Goal: Transaction & Acquisition: Book appointment/travel/reservation

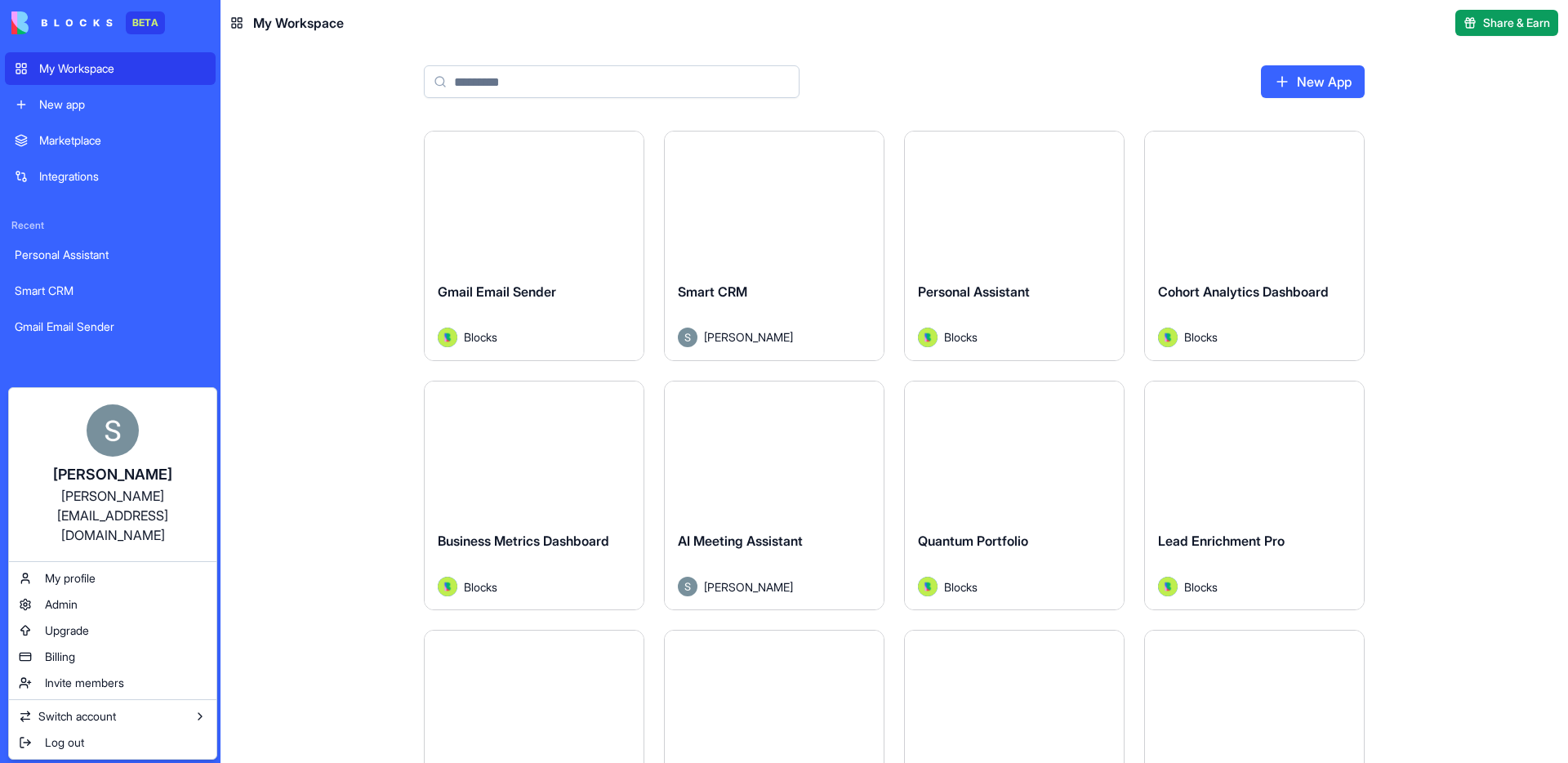
click at [255, 637] on html "BETA My Workspace New app Marketplace Integrations Recent Personal Assistant Sm…" at bounding box center [784, 381] width 1568 height 763
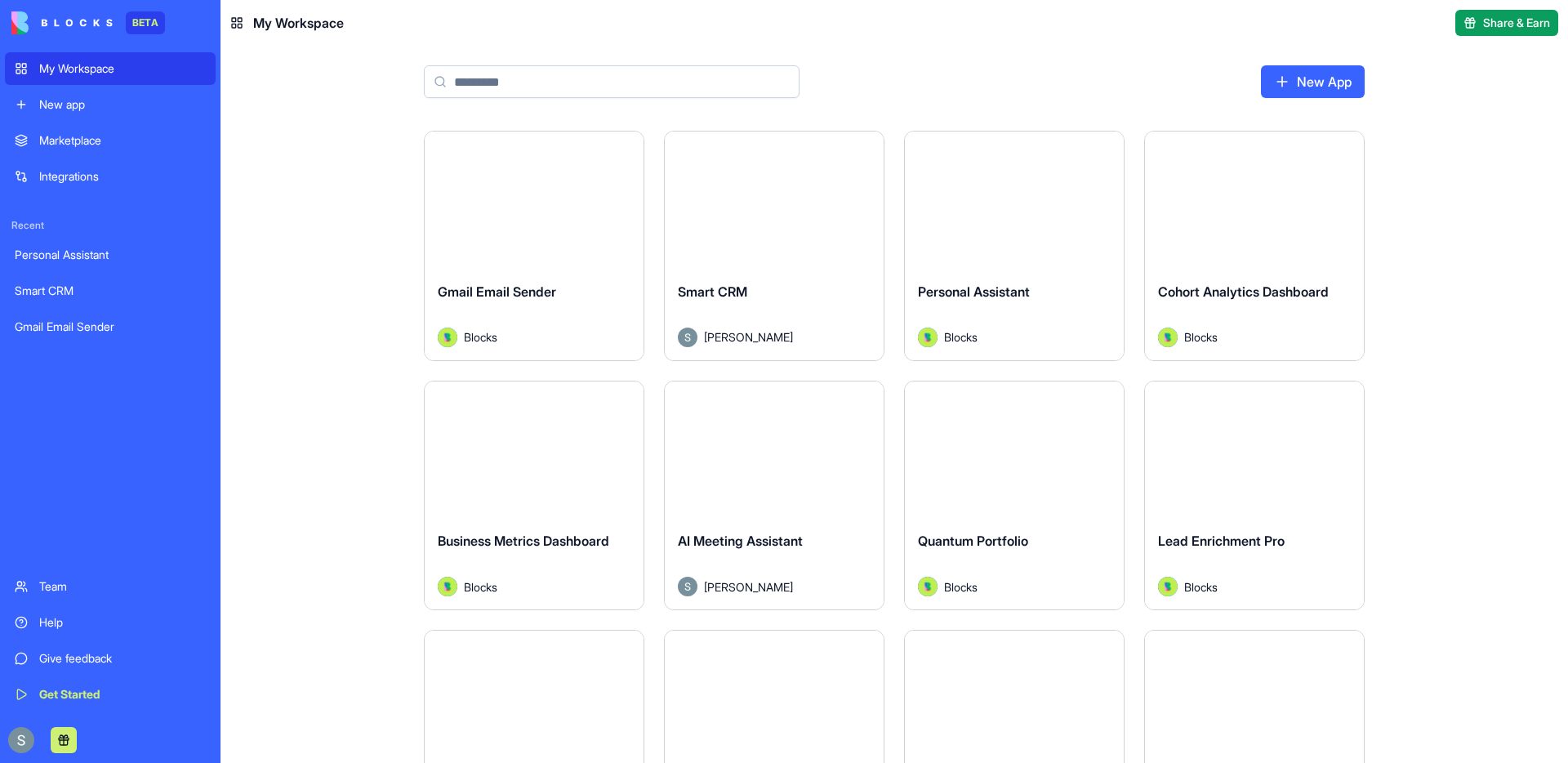
click at [80, 584] on div "Team" at bounding box center [122, 586] width 167 height 16
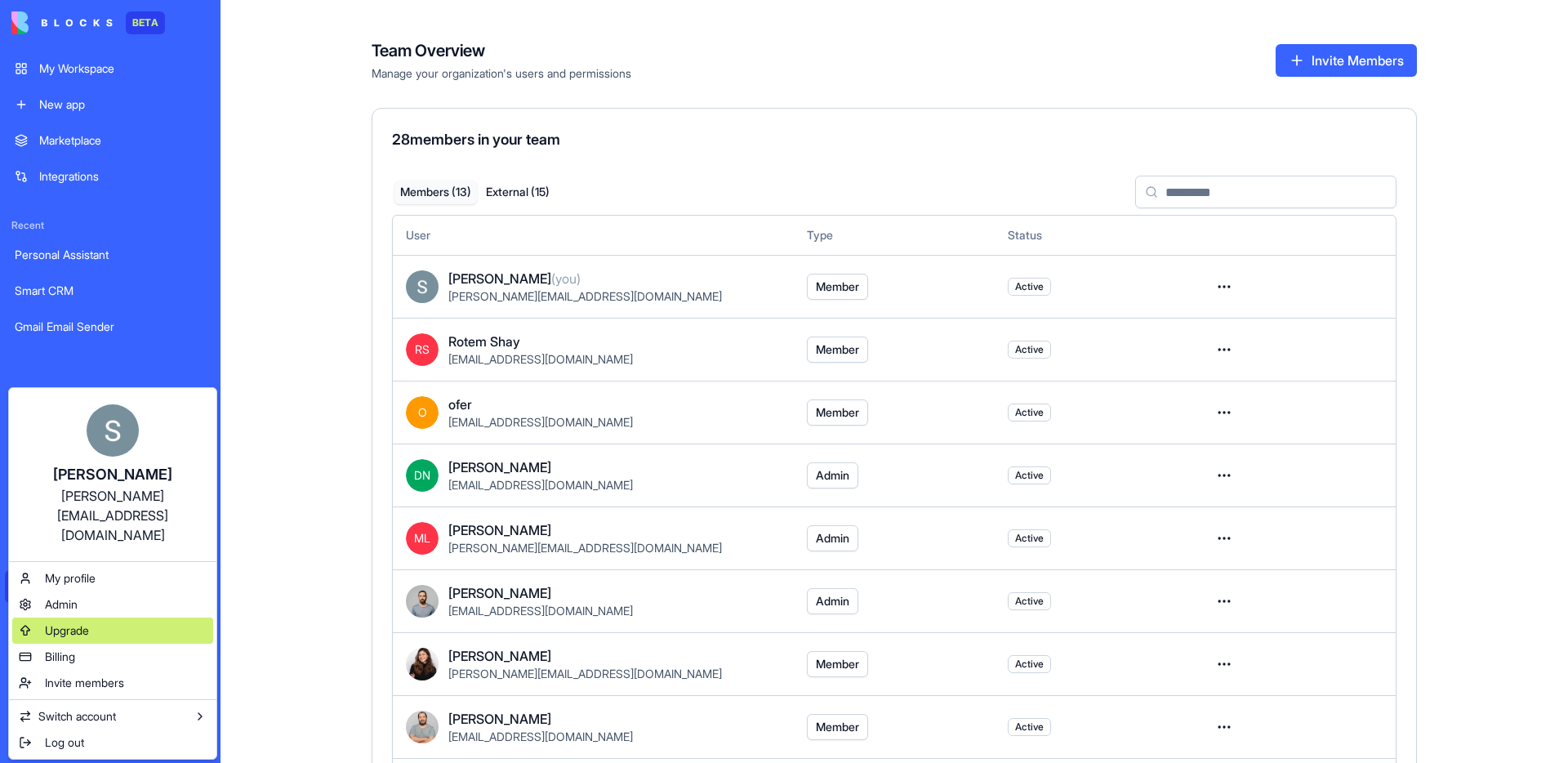
click at [72, 623] on span "Upgrade" at bounding box center [67, 631] width 44 height 16
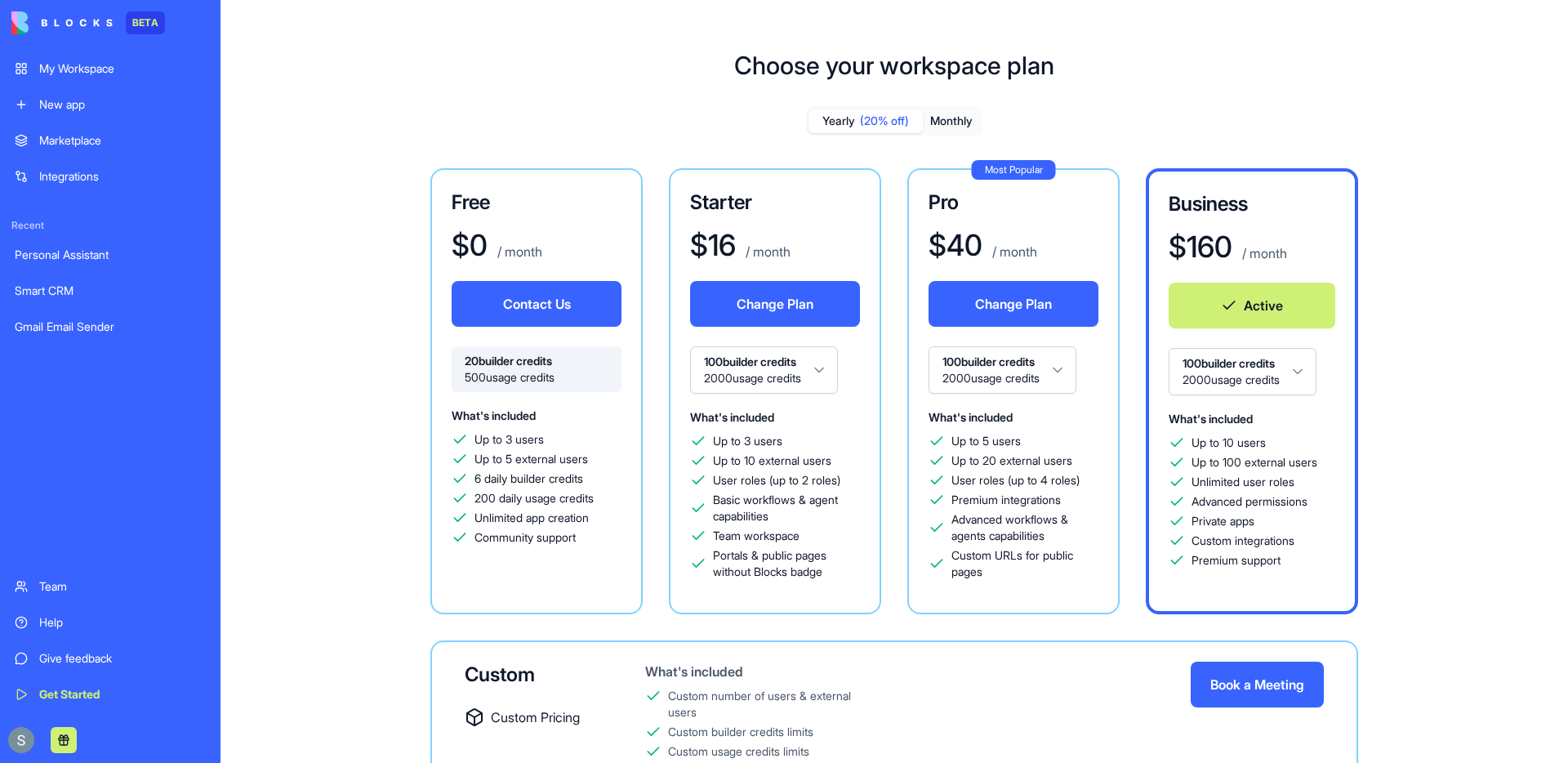
click at [1248, 689] on button "Book a Meeting" at bounding box center [1258, 684] width 133 height 46
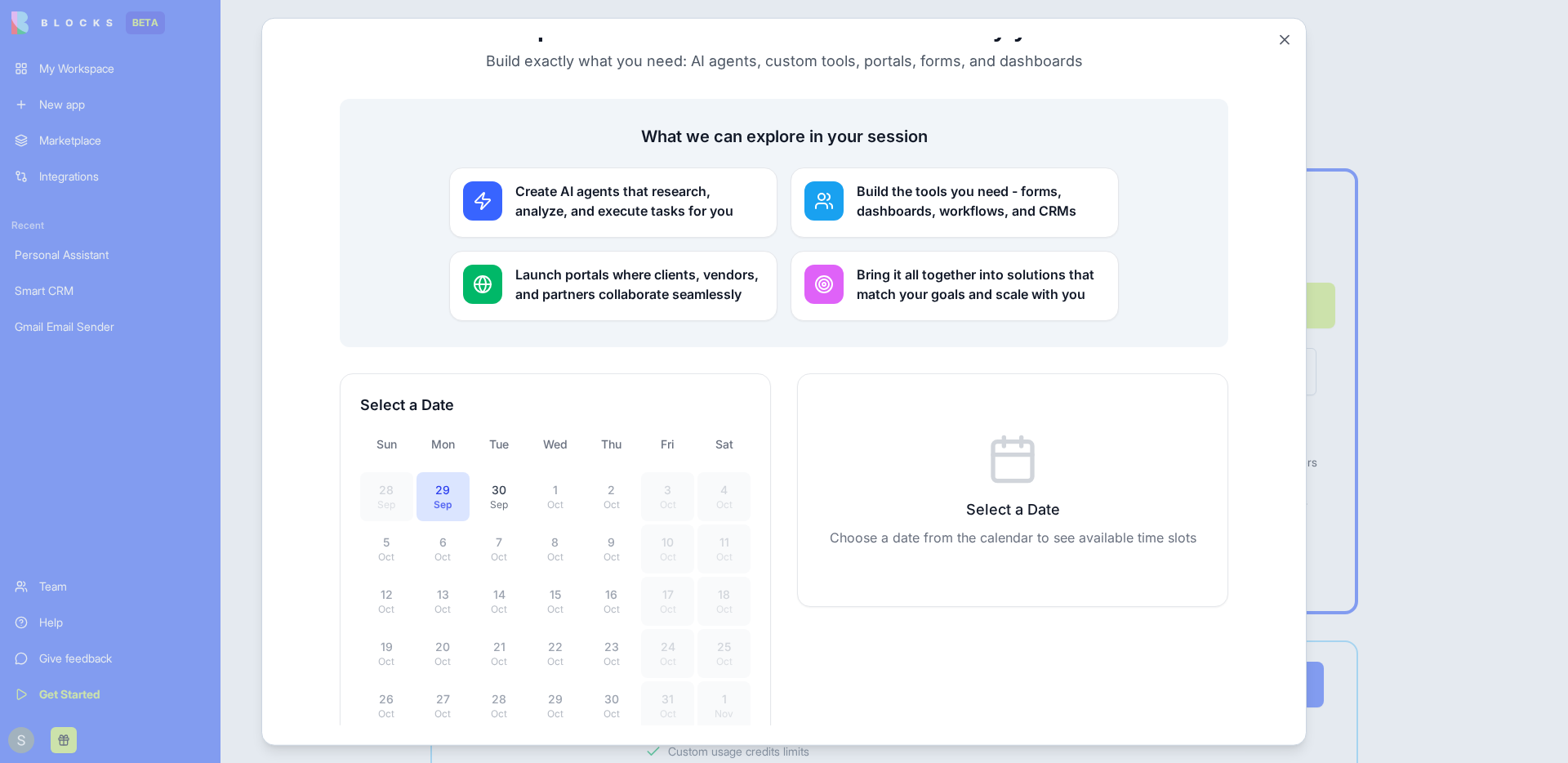
scroll to position [186, 0]
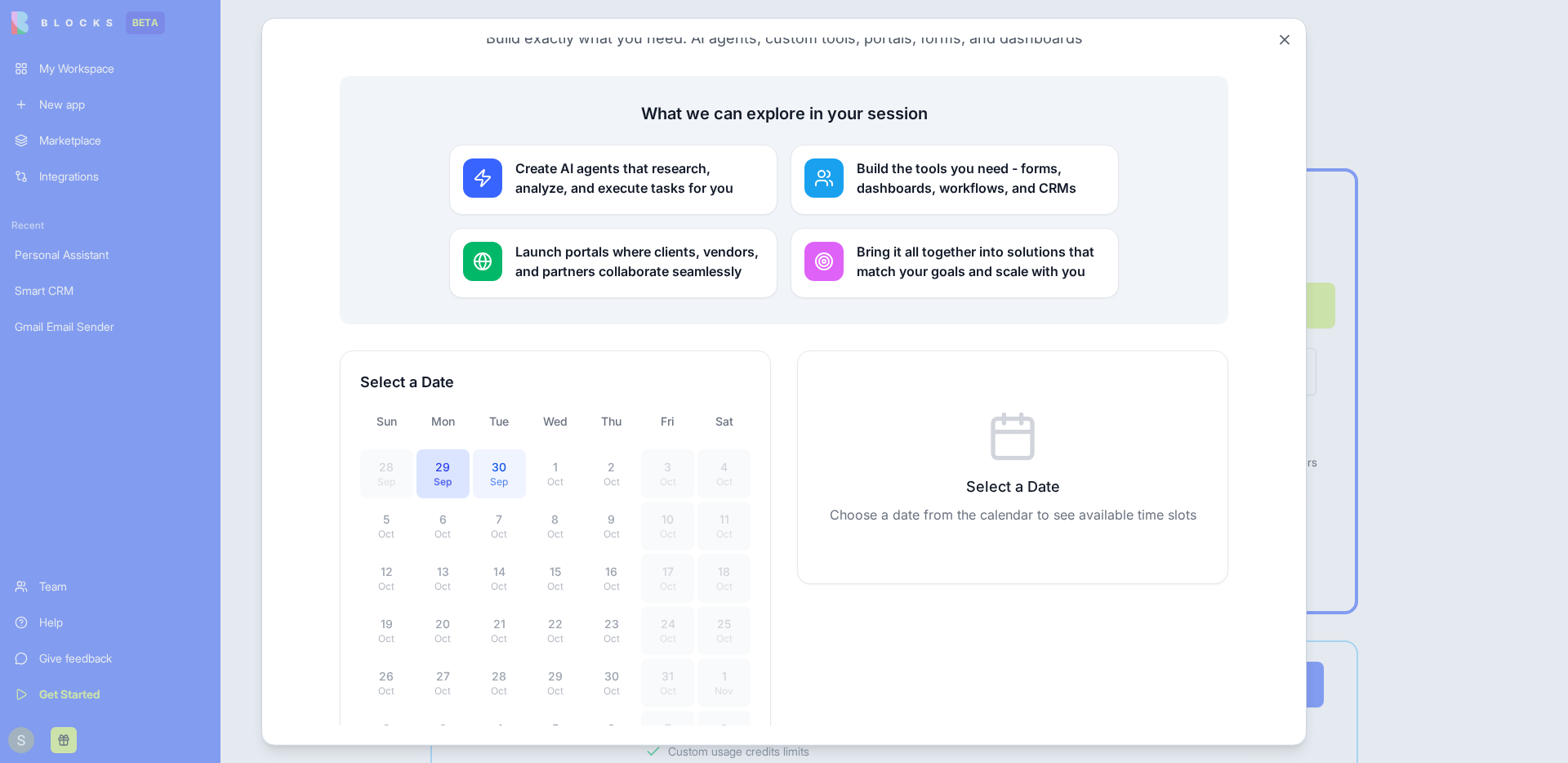
click at [504, 475] on div "Sep" at bounding box center [499, 481] width 34 height 13
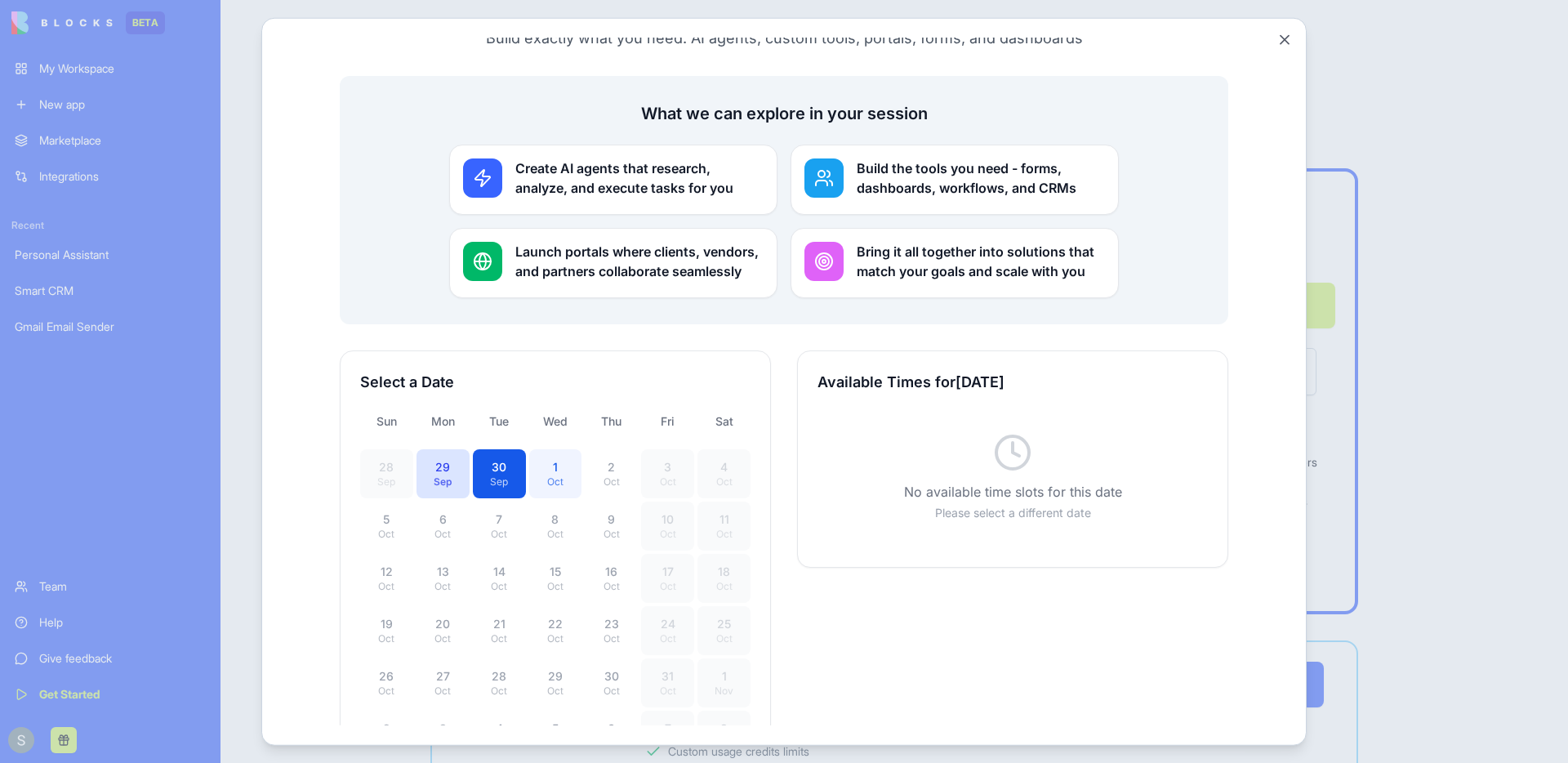
click at [557, 458] on div "1" at bounding box center [555, 467] width 34 height 16
click at [504, 458] on div "30" at bounding box center [499, 467] width 34 height 16
click at [387, 510] on div "5" at bounding box center [386, 518] width 34 height 16
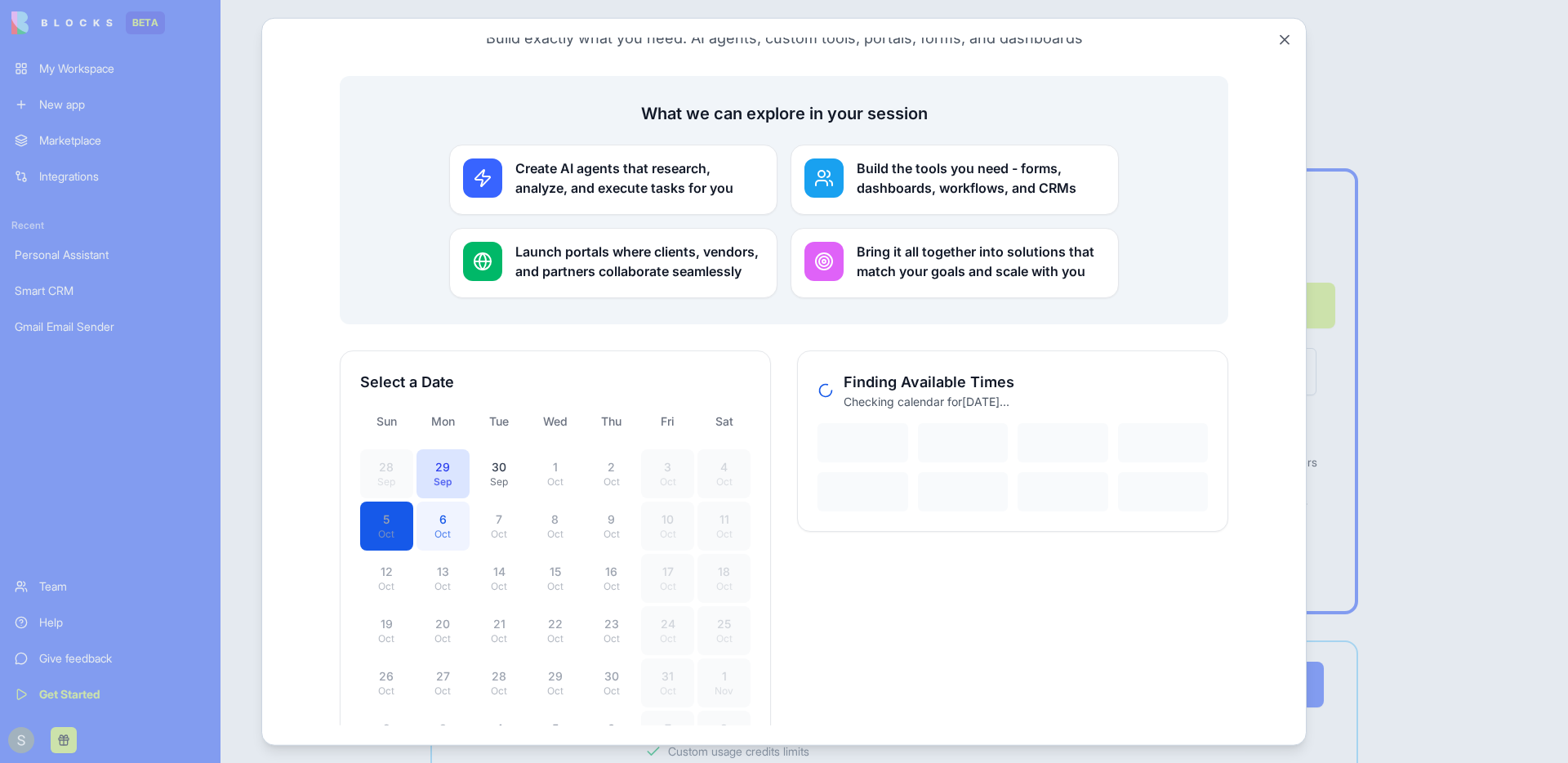
click at [445, 510] on div "6" at bounding box center [443, 518] width 34 height 16
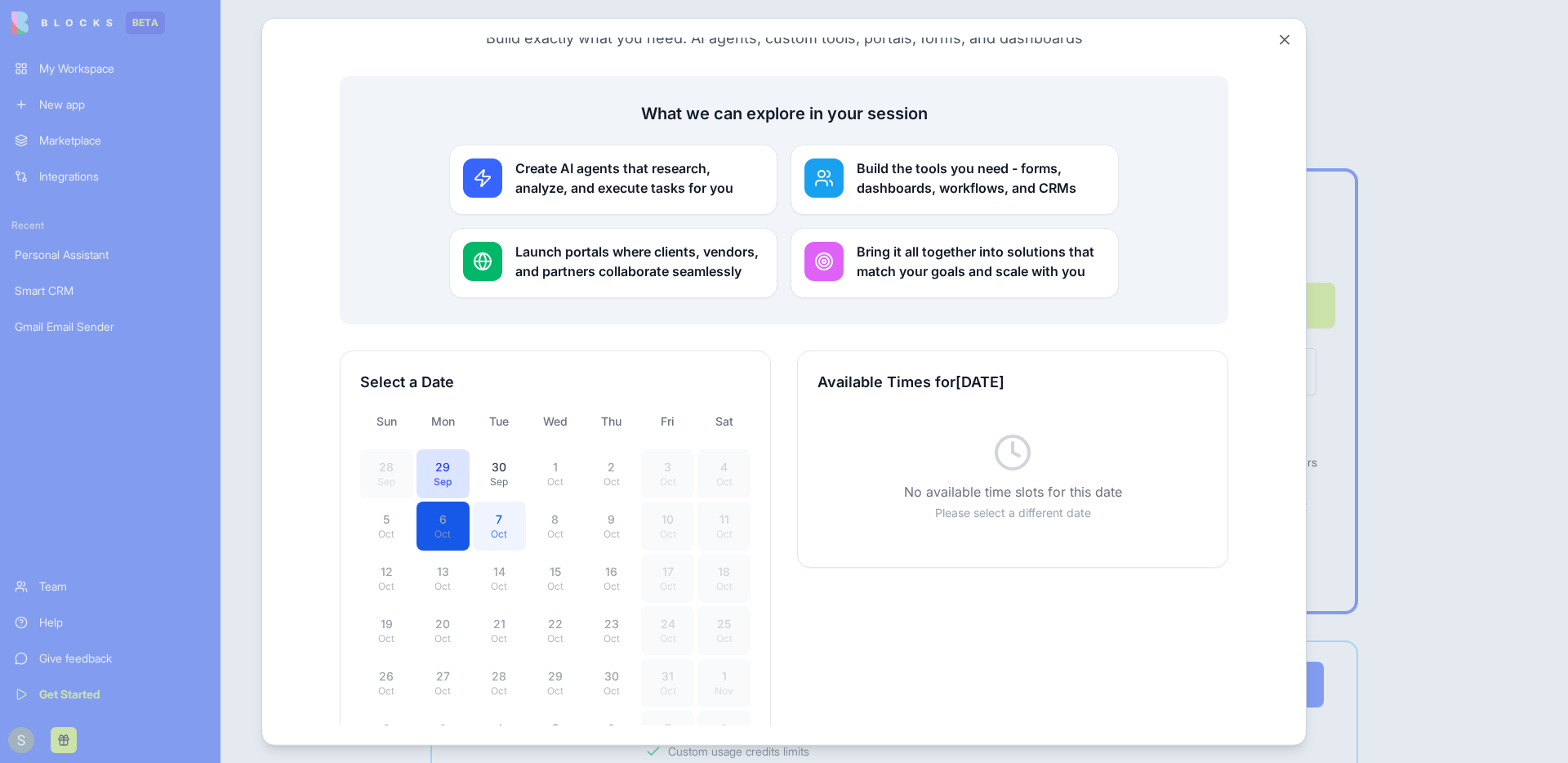
click at [514, 526] on div "Oct" at bounding box center [499, 533] width 34 height 13
click at [507, 563] on div "14" at bounding box center [499, 571] width 34 height 16
click at [449, 563] on div "13" at bounding box center [443, 571] width 34 height 16
click at [504, 615] on div "21" at bounding box center [499, 623] width 34 height 16
click at [546, 667] on div "29" at bounding box center [555, 675] width 34 height 16
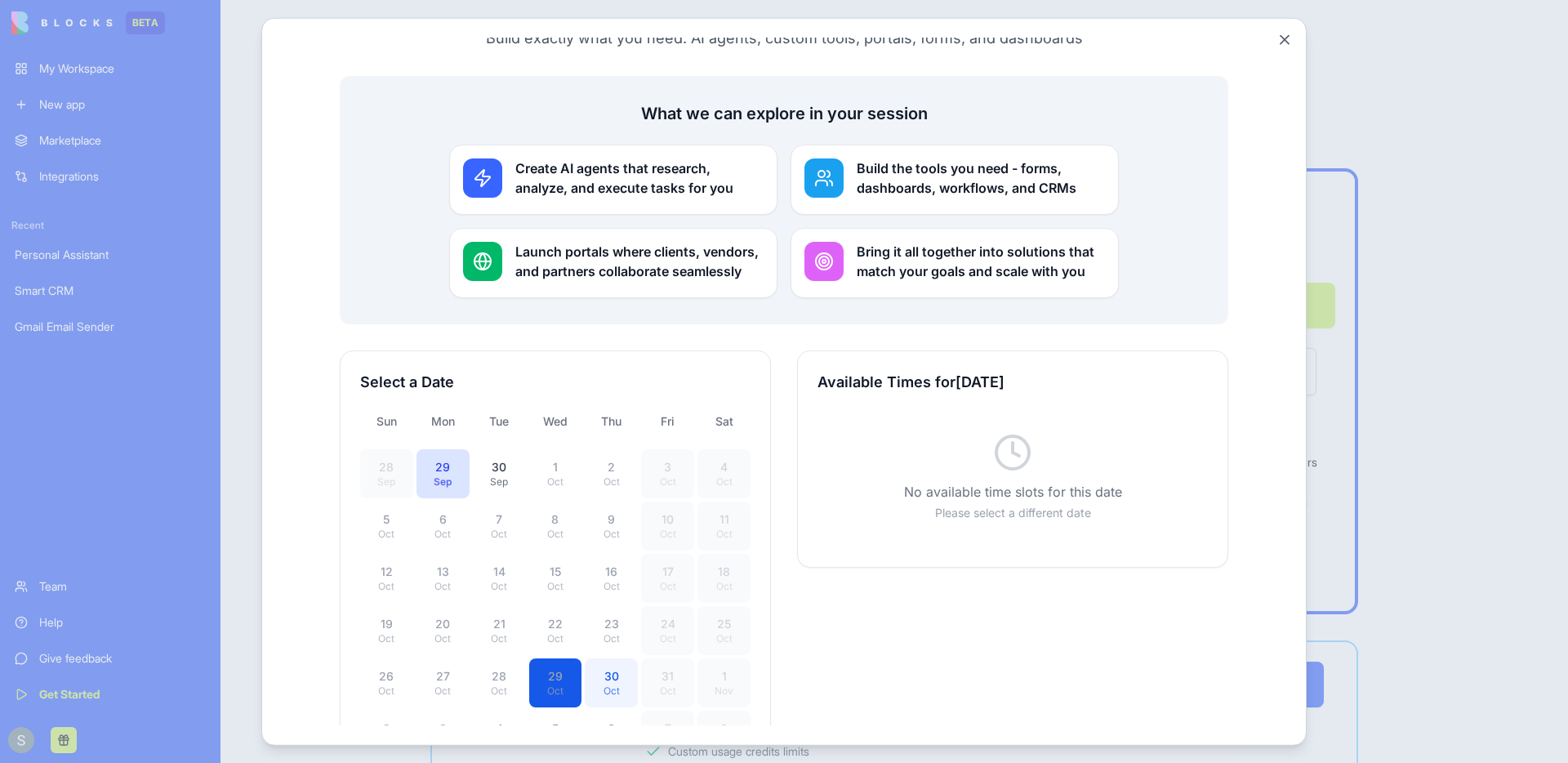
click at [623, 667] on div "30" at bounding box center [611, 675] width 34 height 16
click at [432, 667] on div "27" at bounding box center [443, 675] width 34 height 16
click at [397, 615] on div "19" at bounding box center [386, 623] width 34 height 16
click at [441, 458] on div "29" at bounding box center [443, 467] width 34 height 16
click at [503, 458] on div "30" at bounding box center [499, 467] width 34 height 16
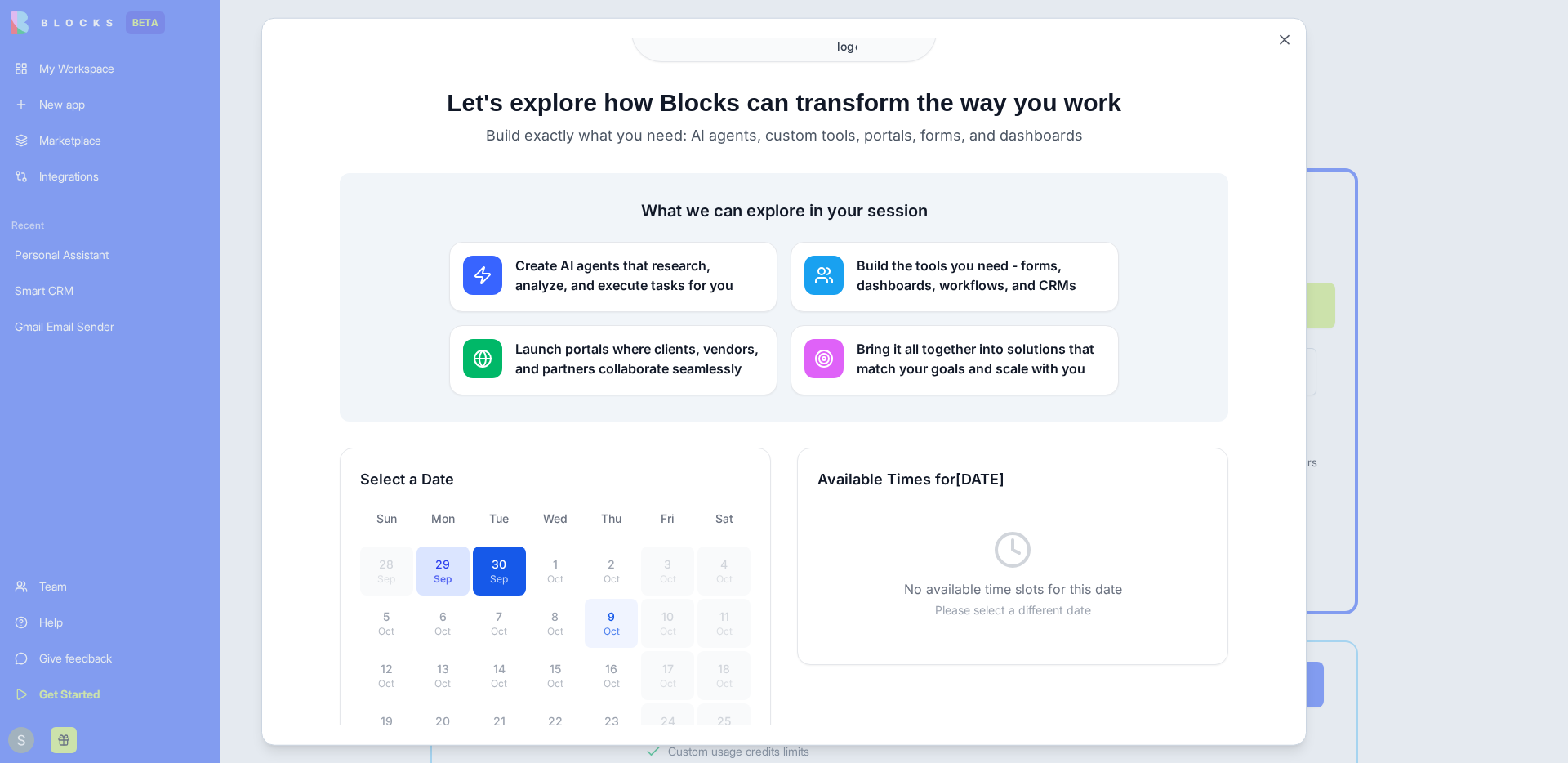
scroll to position [0, 0]
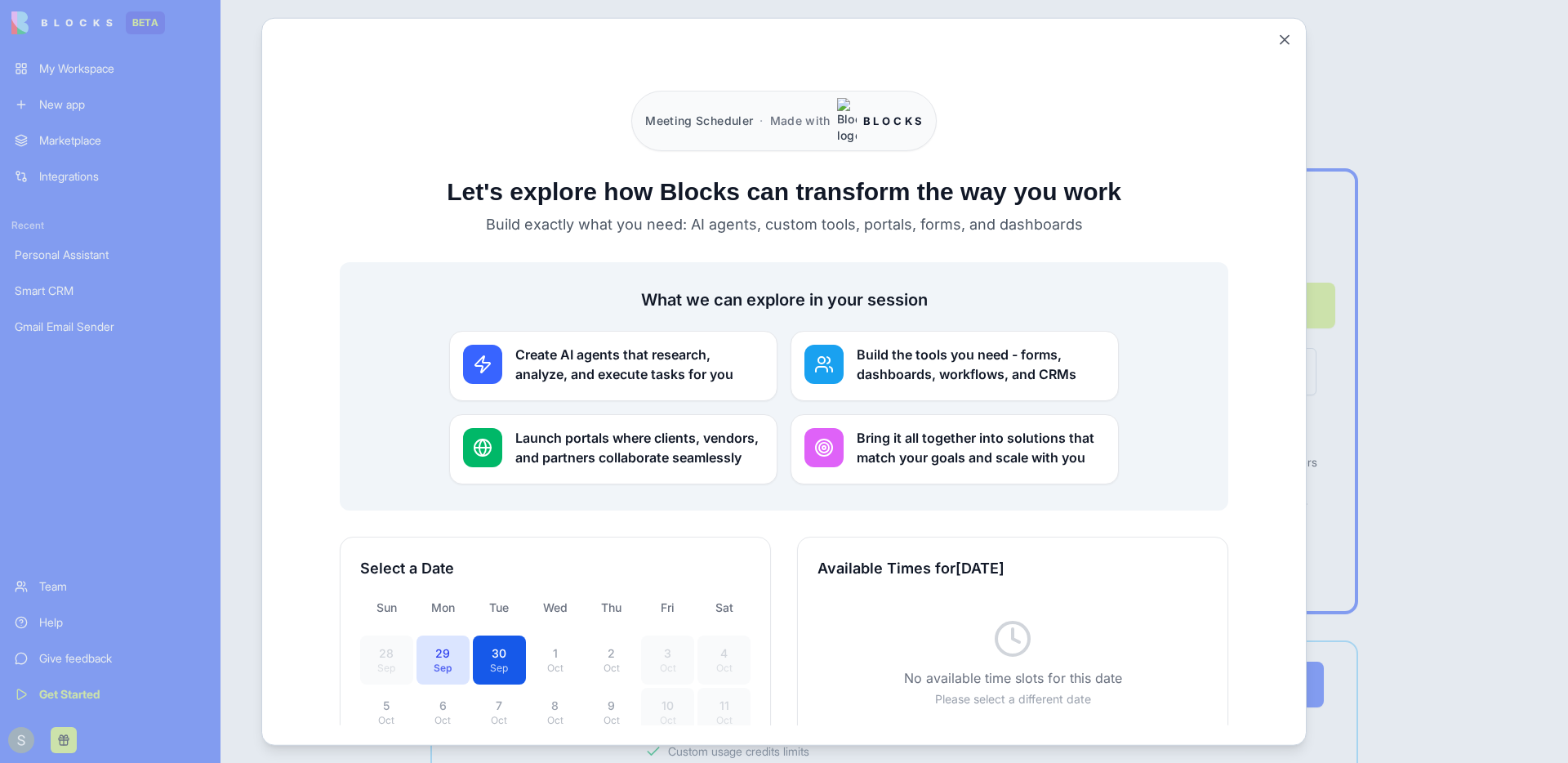
click at [1286, 43] on button "Close" at bounding box center [1285, 40] width 16 height 16
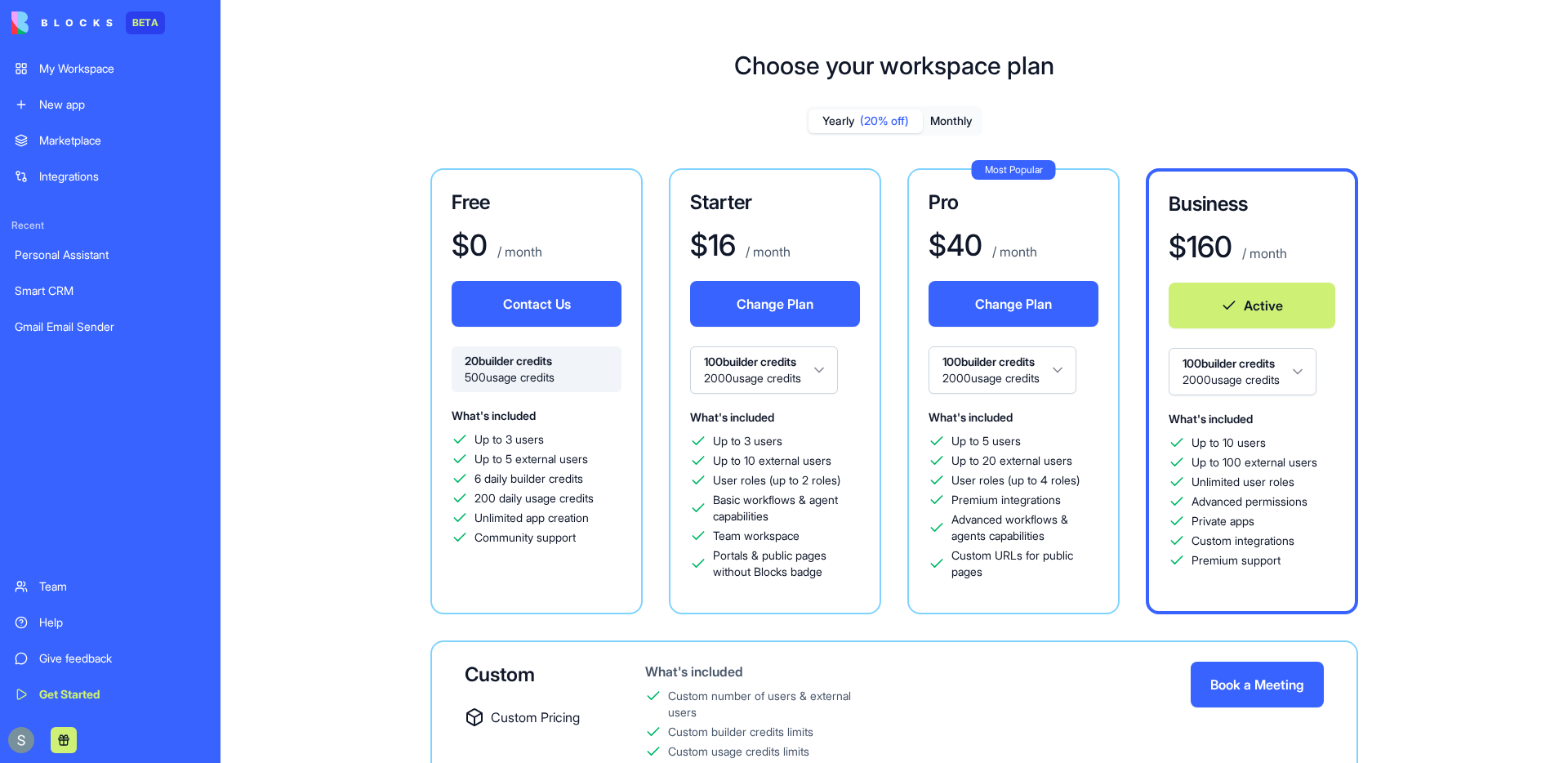
click at [119, 62] on div "My Workspace" at bounding box center [122, 69] width 167 height 16
